Goal: Information Seeking & Learning: Learn about a topic

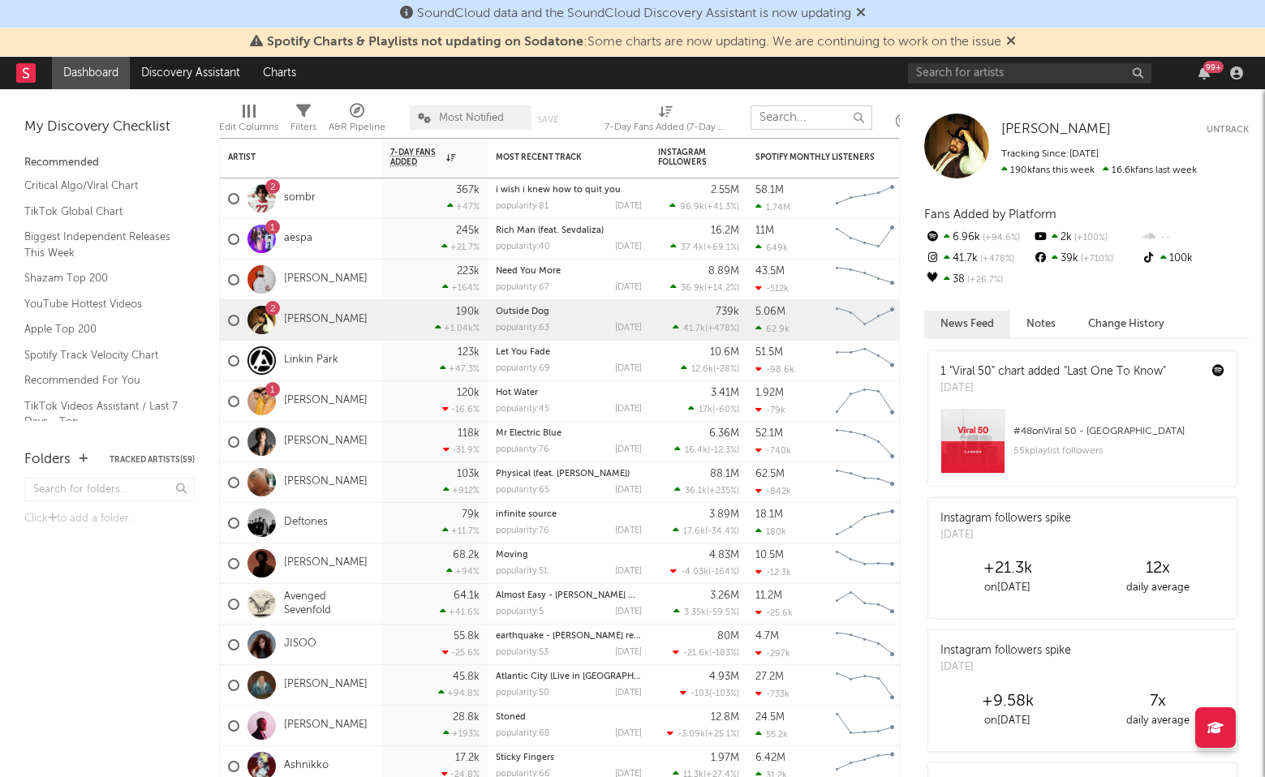
click at [827, 117] on input "text" at bounding box center [811, 117] width 122 height 24
click at [303, 192] on link "sombr" at bounding box center [300, 198] width 32 height 14
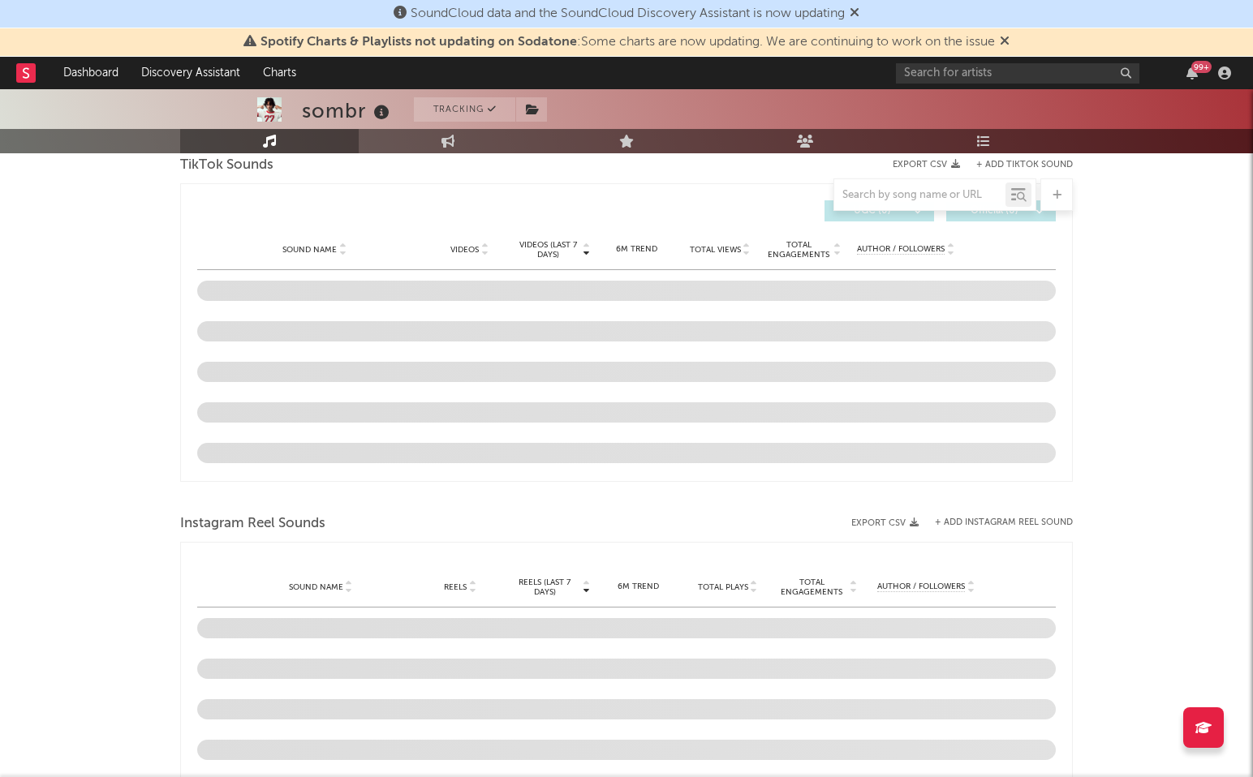
select select "6m"
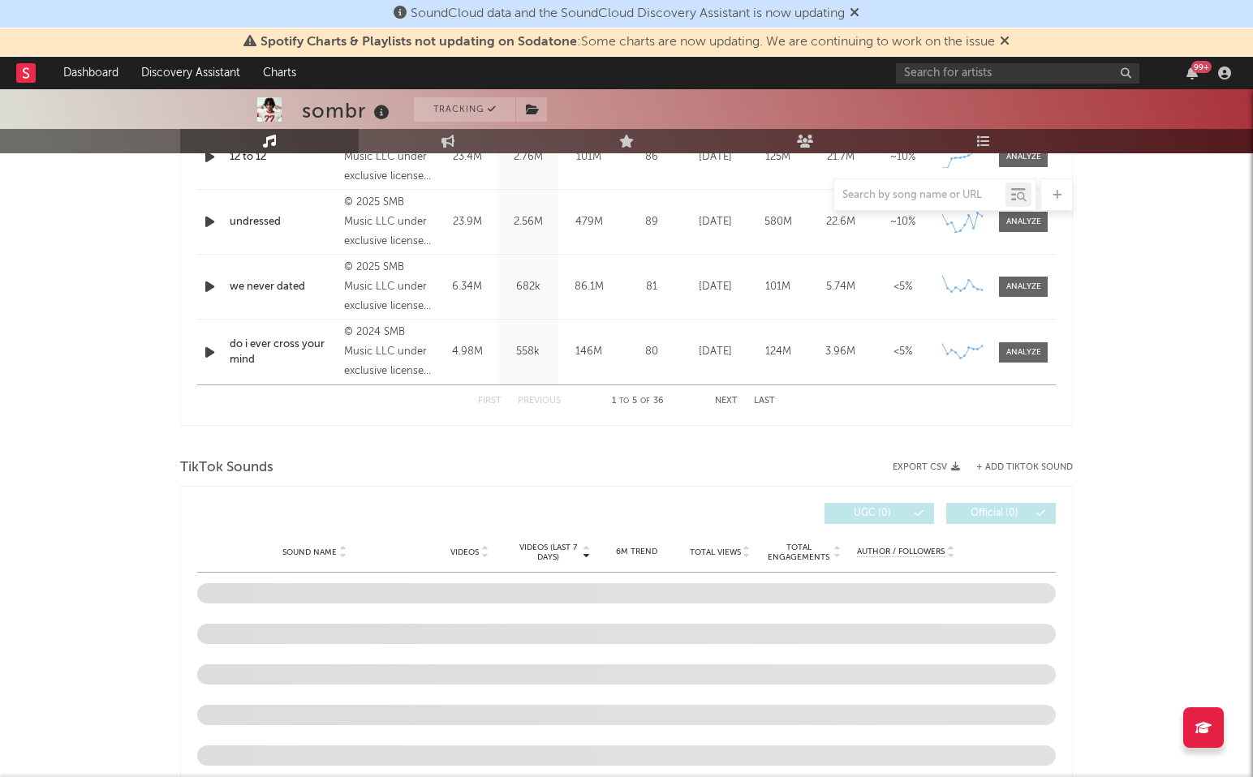
scroll to position [1017, 0]
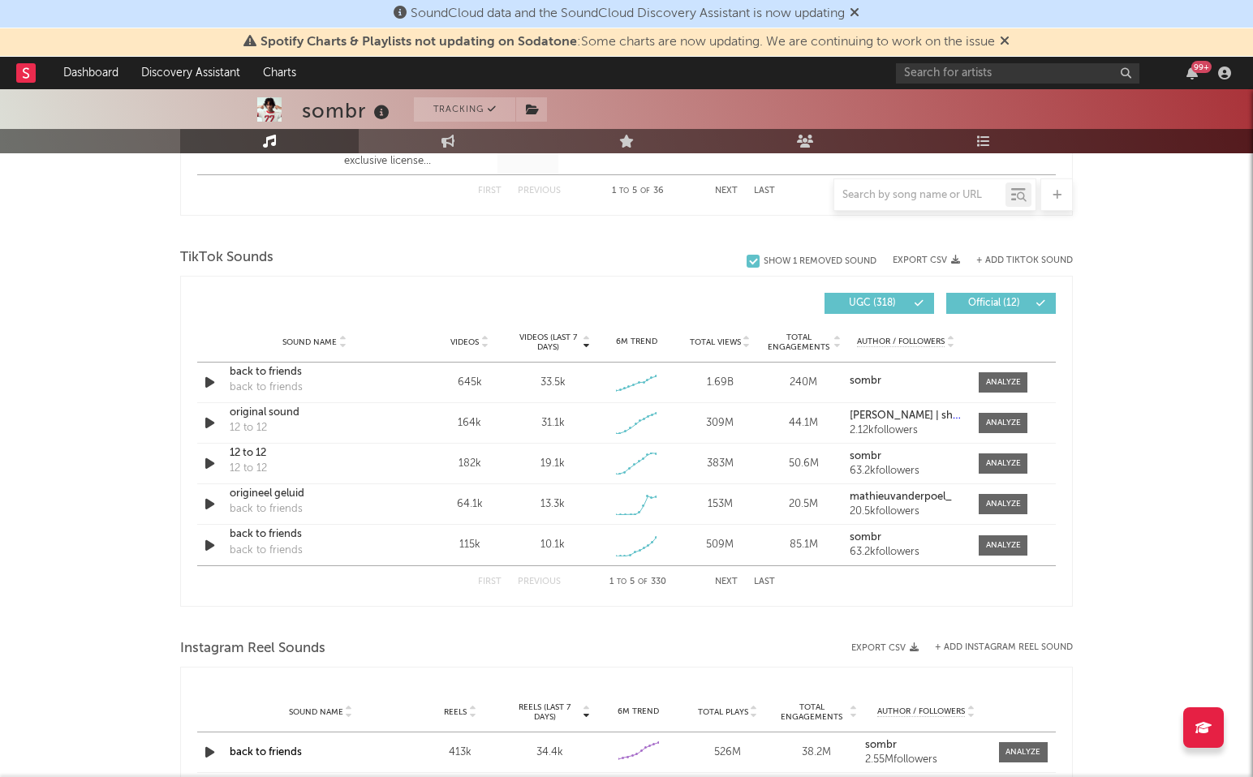
click at [61, 290] on div "sombr Tracking [GEOGRAPHIC_DATA] | Indie Rock Edit Tracking Email Alerts Off Be…" at bounding box center [626, 297] width 1253 height 2451
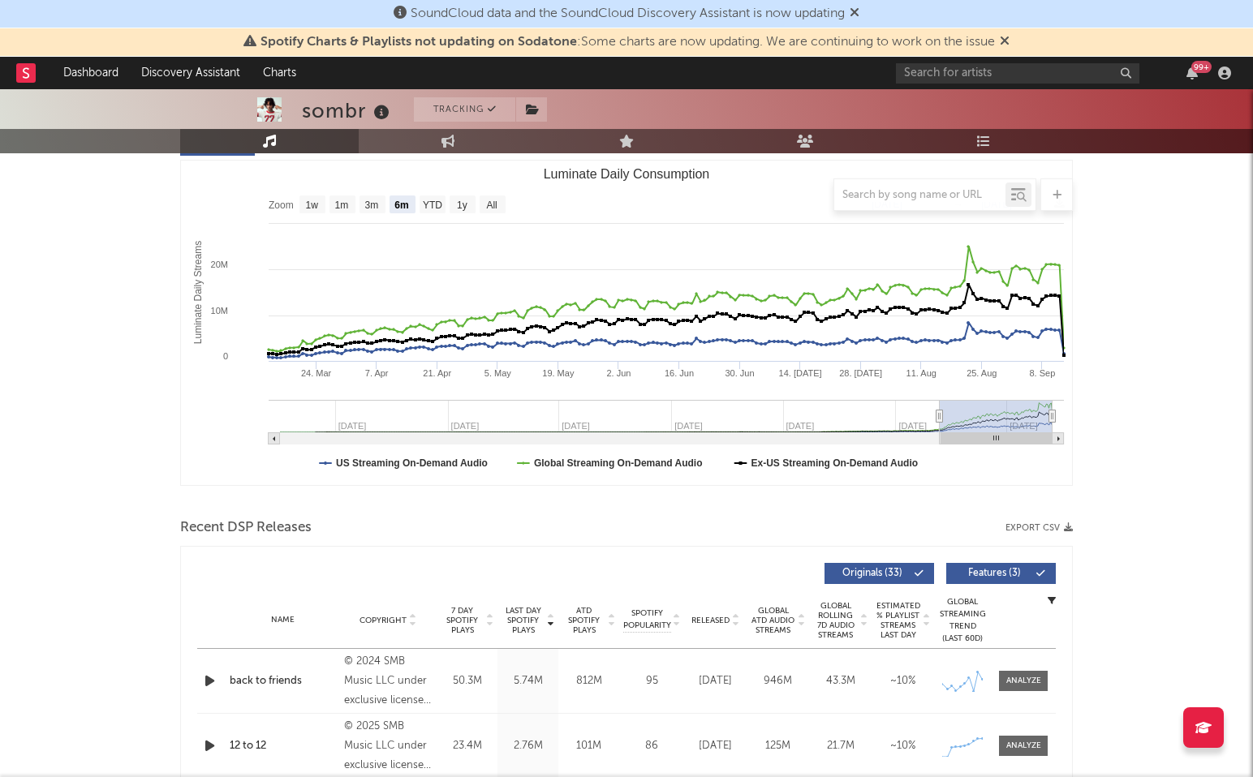
scroll to position [0, 0]
